Goal: Communication & Community: Answer question/provide support

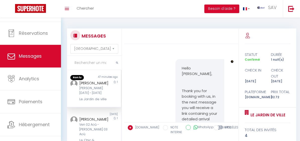
select select "message"
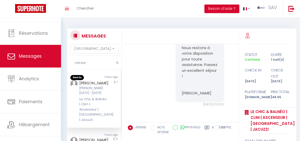
click at [102, 68] on input "cense" at bounding box center [94, 63] width 55 height 14
type input "c"
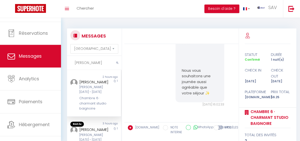
scroll to position [2049, 0]
click at [98, 81] on div "[PERSON_NAME]" at bounding box center [93, 82] width 28 height 6
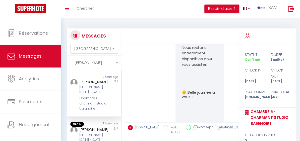
scroll to position [1844, 0]
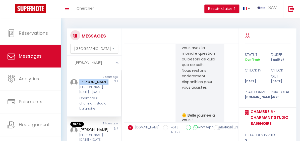
drag, startPoint x: 78, startPoint y: 79, endPoint x: 97, endPoint y: 86, distance: 19.8
click at [97, 86] on div "Cense [PERSON_NAME][DATE] - [DATE] Chambre 6 · charmant studio baignoire" at bounding box center [92, 95] width 32 height 32
copy div "[PERSON_NAME]"
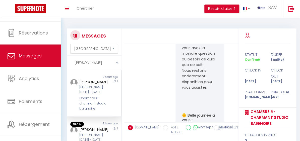
drag, startPoint x: 97, startPoint y: 65, endPoint x: 69, endPoint y: 67, distance: 27.2
click at [69, 67] on input "[PERSON_NAME]" at bounding box center [94, 63] width 55 height 14
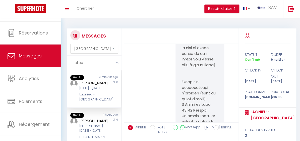
scroll to position [2944, 0]
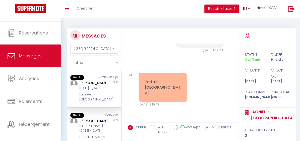
type input "alice"
click at [94, 118] on div "4 hours ago" at bounding box center [107, 115] width 27 height 5
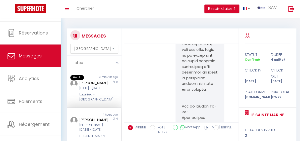
scroll to position [1337, 0]
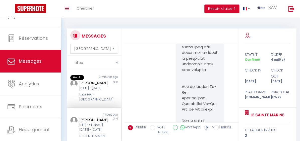
drag, startPoint x: 85, startPoint y: 64, endPoint x: 66, endPoint y: 63, distance: 19.6
click at [66, 63] on div "MESSAGES Trier par date de réservation [GEOGRAPHIC_DATA] par date de message [P…" at bounding box center [93, 108] width 59 height 161
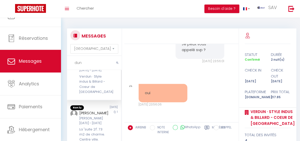
scroll to position [46, 0]
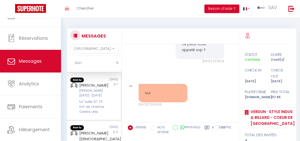
click at [101, 103] on div "[PERSON_NAME] [PERSON_NAME][DATE] - [DATE] La "suite 21". 73 m2 de charme. Cent…" at bounding box center [92, 98] width 32 height 32
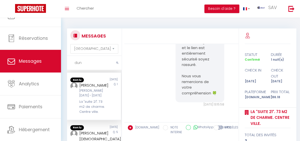
scroll to position [1228, 0]
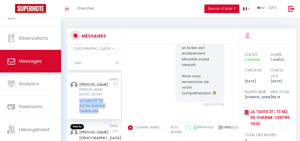
drag, startPoint x: 78, startPoint y: 105, endPoint x: 102, endPoint y: 117, distance: 26.6
click at [102, 114] on div "[PERSON_NAME] [PERSON_NAME][DATE] - [DATE] La "suite 21". 73 m2 de charme. Cent…" at bounding box center [92, 97] width 32 height 32
copy div "La "suite 21". 73 m2 de charme. Centre ville."
drag, startPoint x: 120, startPoint y: 43, endPoint x: 120, endPoint y: 16, distance: 27.2
click at [131, 23] on div "MESSAGES Trier par date de réservation [GEOGRAPHIC_DATA] par date de message du…" at bounding box center [180, 107] width 239 height 178
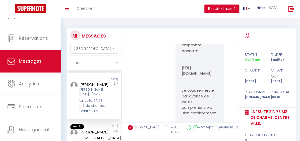
scroll to position [840, 0]
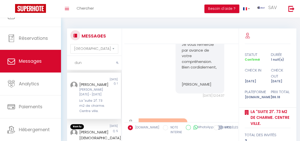
drag, startPoint x: 180, startPoint y: 55, endPoint x: 200, endPoint y: 67, distance: 24.1
copy p "[URL][DOMAIN_NAME]"
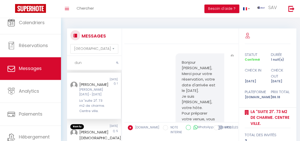
scroll to position [0, 0]
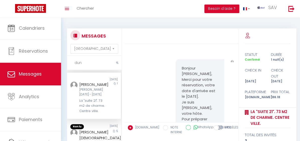
drag, startPoint x: 80, startPoint y: 60, endPoint x: 62, endPoint y: 61, distance: 18.1
click at [62, 61] on div "MESSAGES Trier par date de réservation [GEOGRAPHIC_DATA] par date de message du…" at bounding box center [180, 107] width 239 height 178
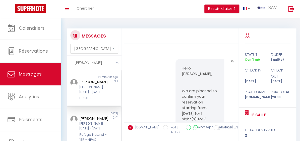
scroll to position [3283, 0]
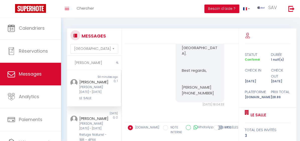
type input "[PERSON_NAME]"
click at [102, 85] on div "[PERSON_NAME]" at bounding box center [93, 82] width 28 height 6
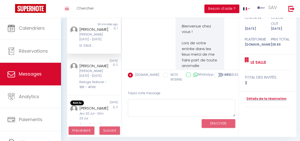
scroll to position [54, 0]
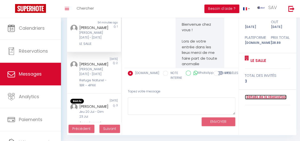
click at [274, 96] on link "Détails de la réservation" at bounding box center [266, 97] width 42 height 5
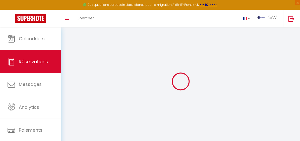
select select
checkbox input "false"
select select
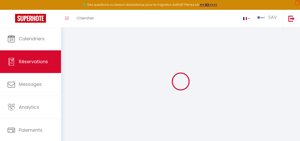
checkbox input "false"
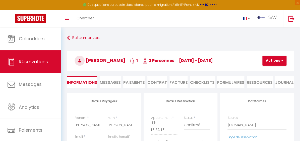
select select
checkbox input "false"
type textarea "** THIS RESERVATION HAS BEEN PRE-PAID ** BOOKING NOTE : Payment charge is EUR 1…"
type input "60"
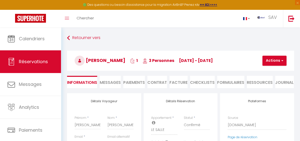
type input "3.28"
select select
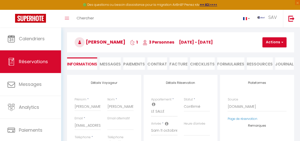
checkbox input "false"
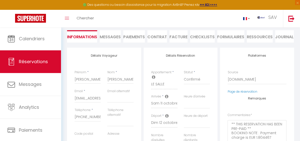
select select
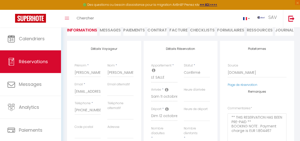
scroll to position [46, 0]
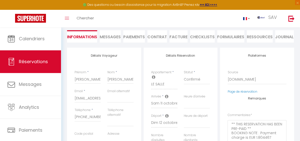
click at [133, 35] on li "Paiements" at bounding box center [134, 36] width 22 height 12
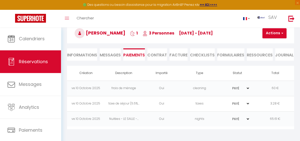
scroll to position [27, 0]
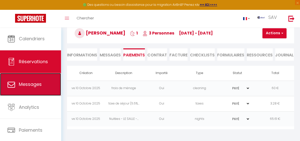
click at [40, 81] on span "Messages" at bounding box center [30, 84] width 23 height 6
select select "message"
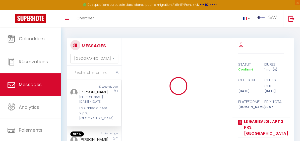
click at [87, 73] on input "text" at bounding box center [94, 73] width 55 height 14
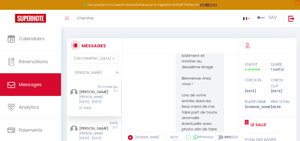
scroll to position [3283, 0]
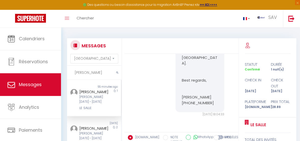
type input "[PERSON_NAME]"
click at [101, 95] on div "[PERSON_NAME]" at bounding box center [93, 92] width 28 height 6
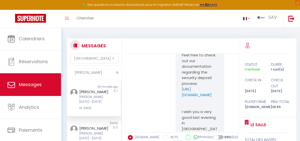
scroll to position [2858, 0]
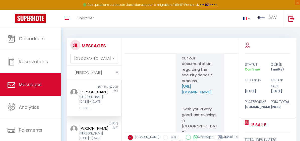
drag, startPoint x: 180, startPoint y: 84, endPoint x: 215, endPoint y: 104, distance: 40.7
copy pre "Lorem Ipsumdo, Sita con'ad elit, Seddoe tem incid utla et dol magnaal enimadmin…"
